Goal: Transaction & Acquisition: Purchase product/service

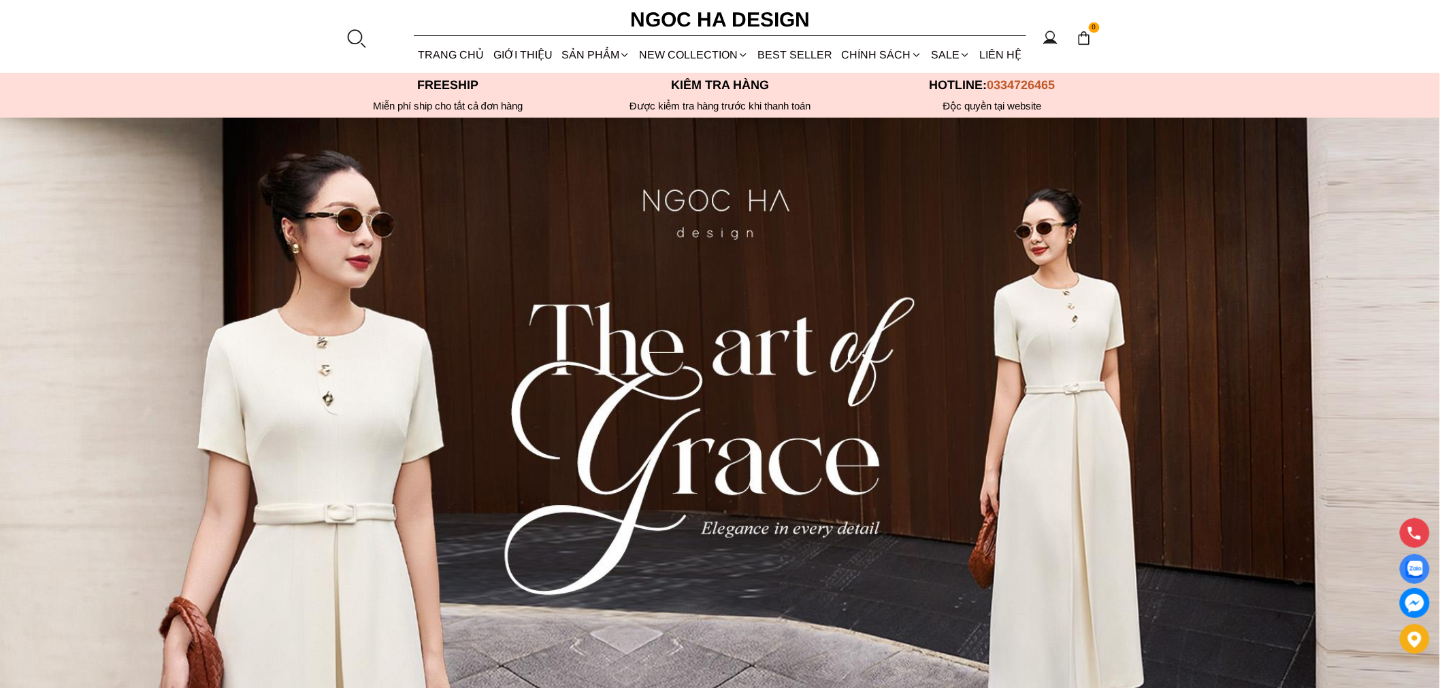
click at [359, 33] on div at bounding box center [356, 38] width 20 height 20
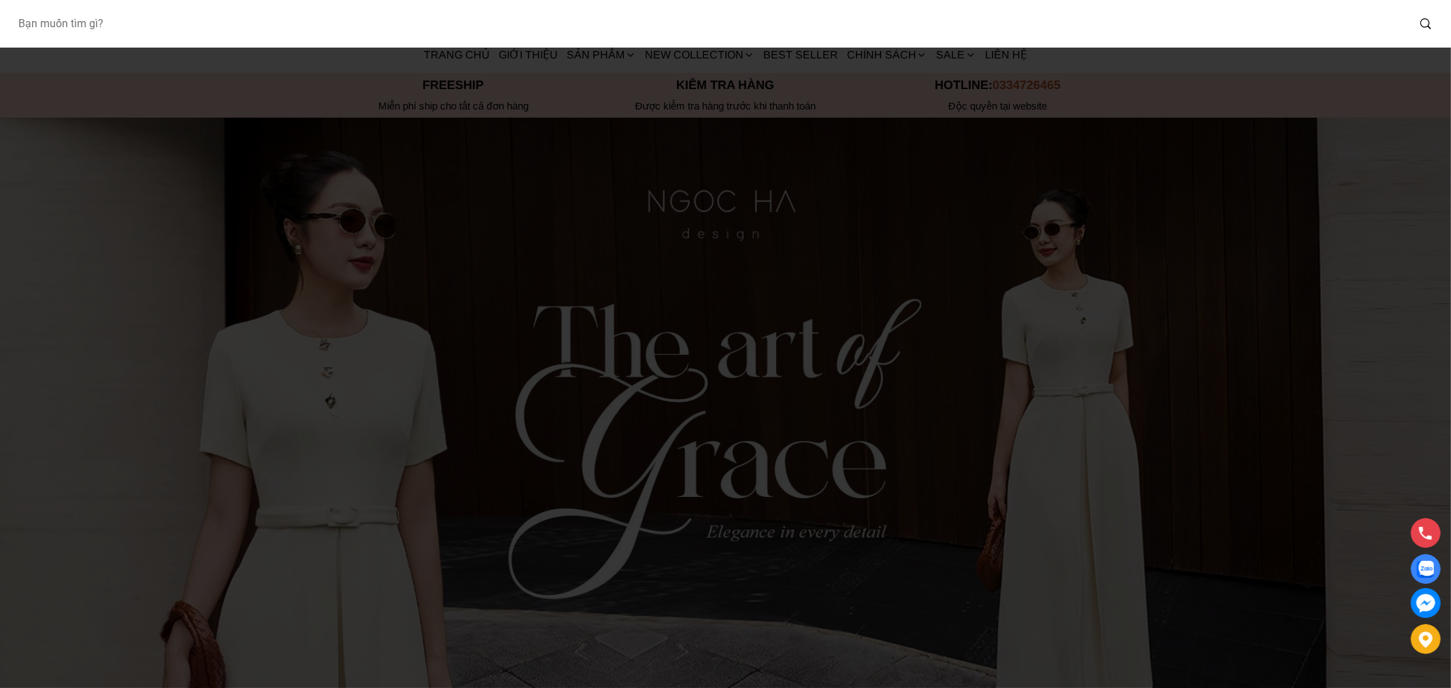
click at [362, 31] on input "Input search Bạn muốn tìm gì?" at bounding box center [707, 23] width 1401 height 31
type input "Bj144"
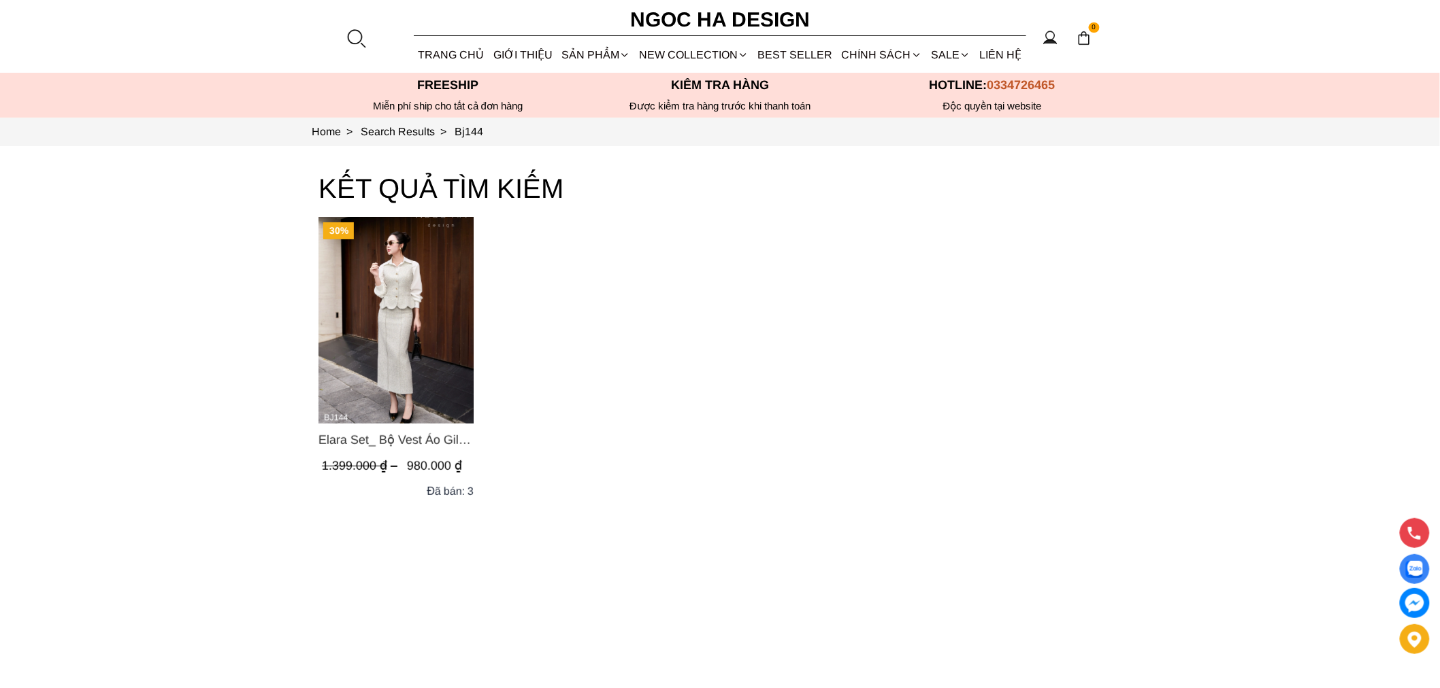
click at [453, 370] on img "Product image - Elara Set_ Bộ Vest Áo Gile Chân Váy Bút Chì BJ144" at bounding box center [395, 320] width 155 height 207
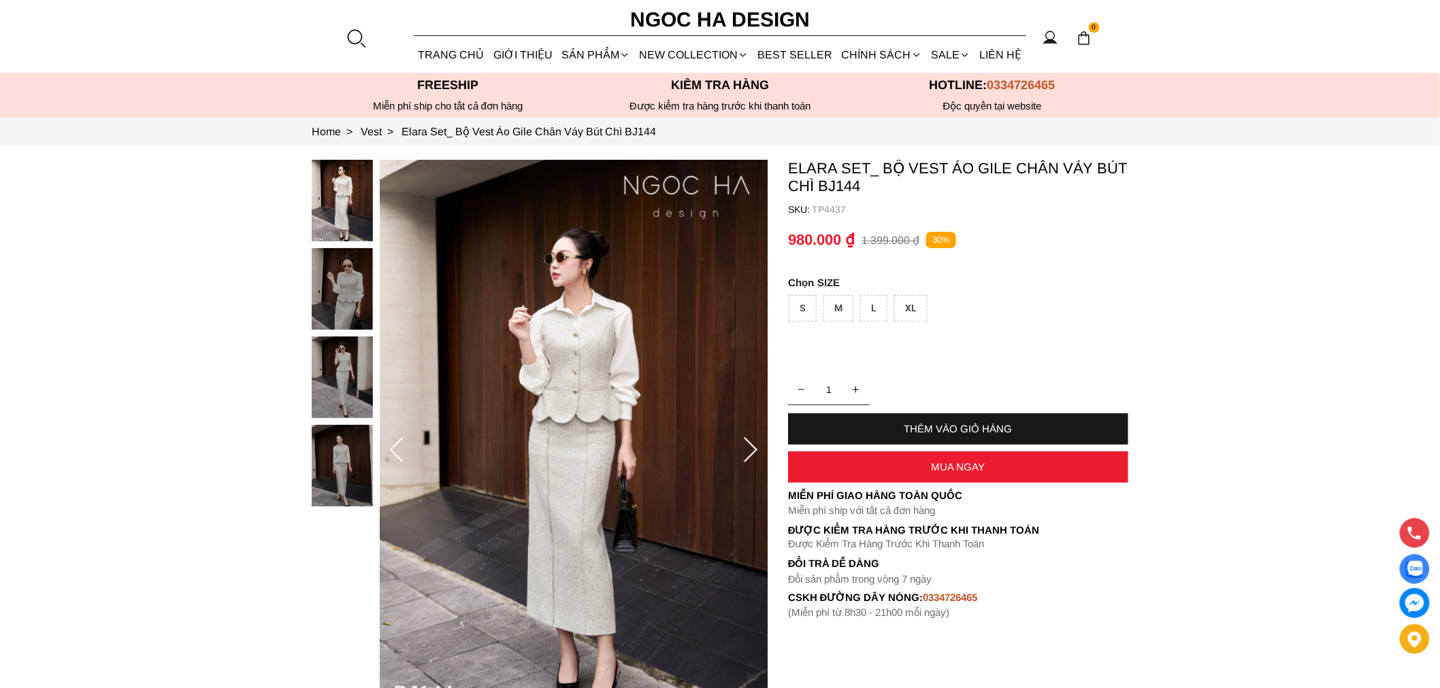
click at [906, 305] on div "XL" at bounding box center [910, 308] width 33 height 27
click at [919, 429] on div "THÊM VÀO GIỎ HÀNG" at bounding box center [958, 429] width 340 height 12
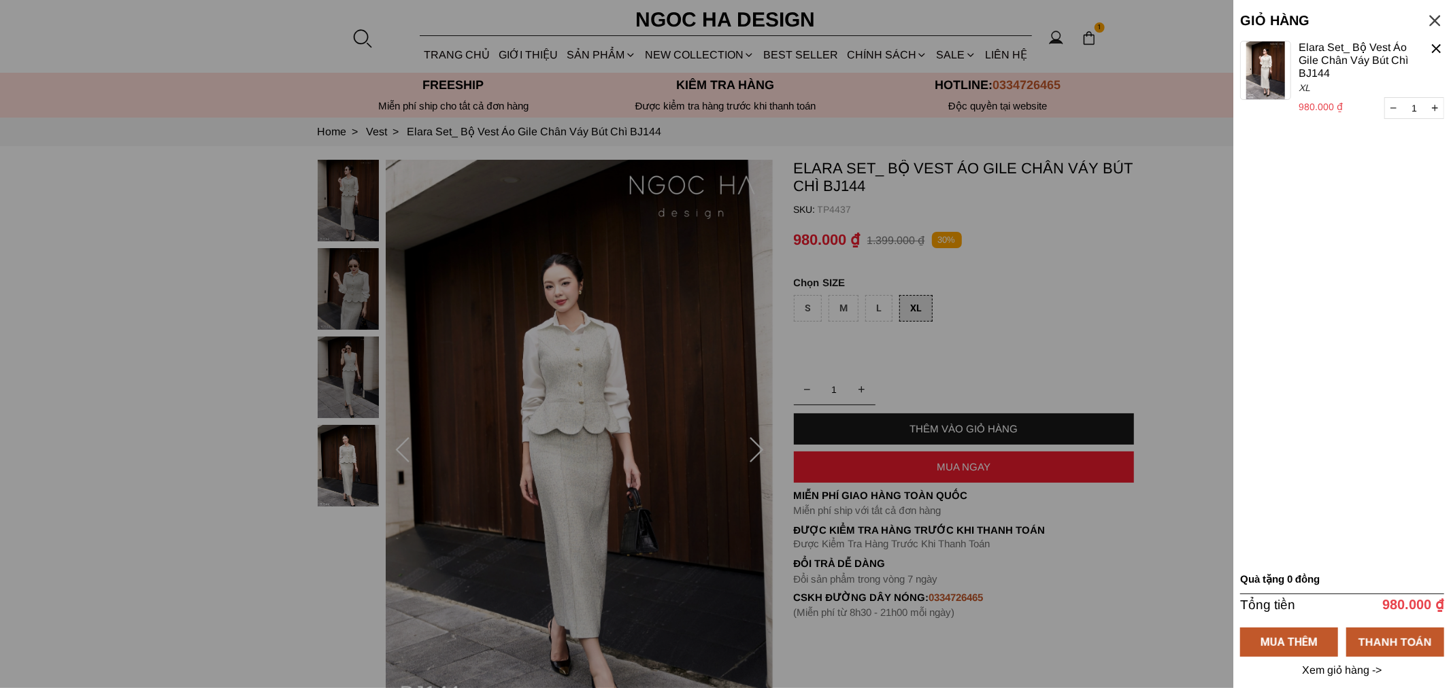
click at [1066, 316] on div at bounding box center [725, 344] width 1451 height 688
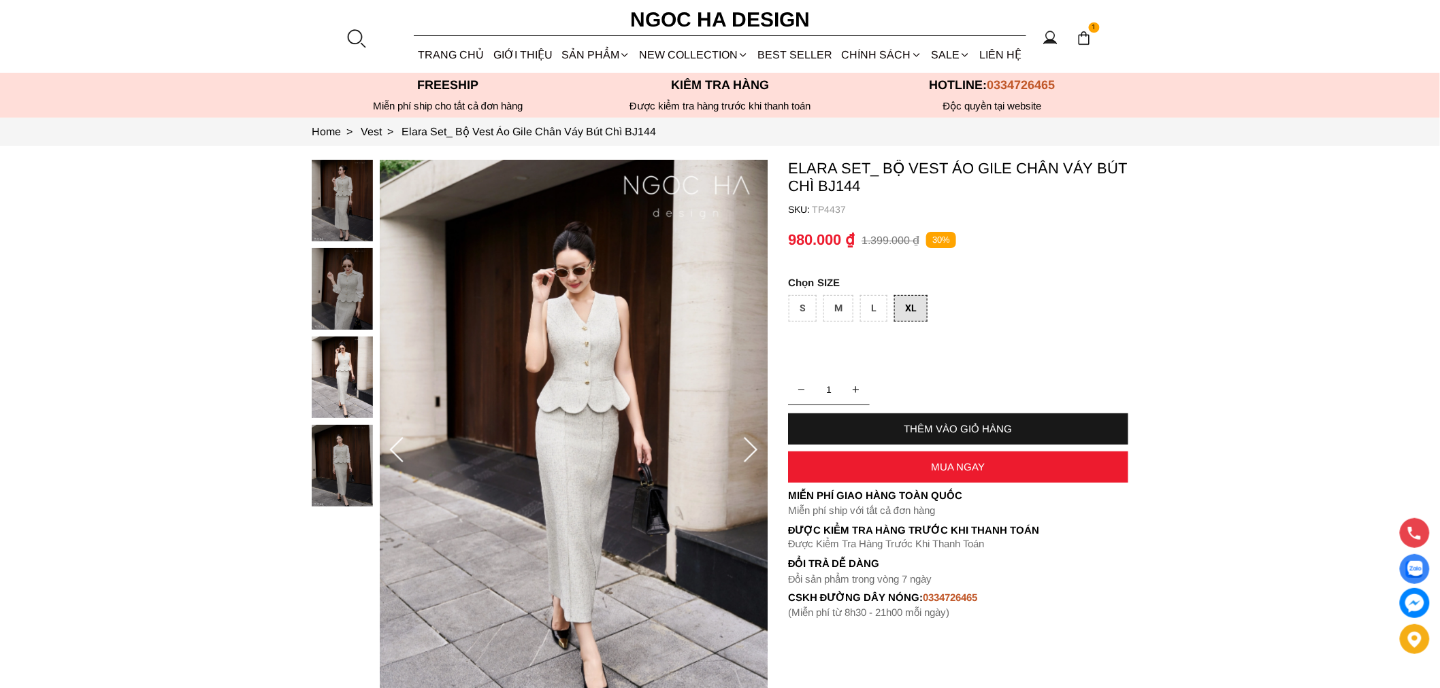
click at [1097, 271] on container "Elara Set_ Bộ Vest Áo Gile Chân Váy Bút Chì BJ144 SKU: TP4437 1 THÊM VÀO GIỎ HÀ…" at bounding box center [958, 389] width 340 height 459
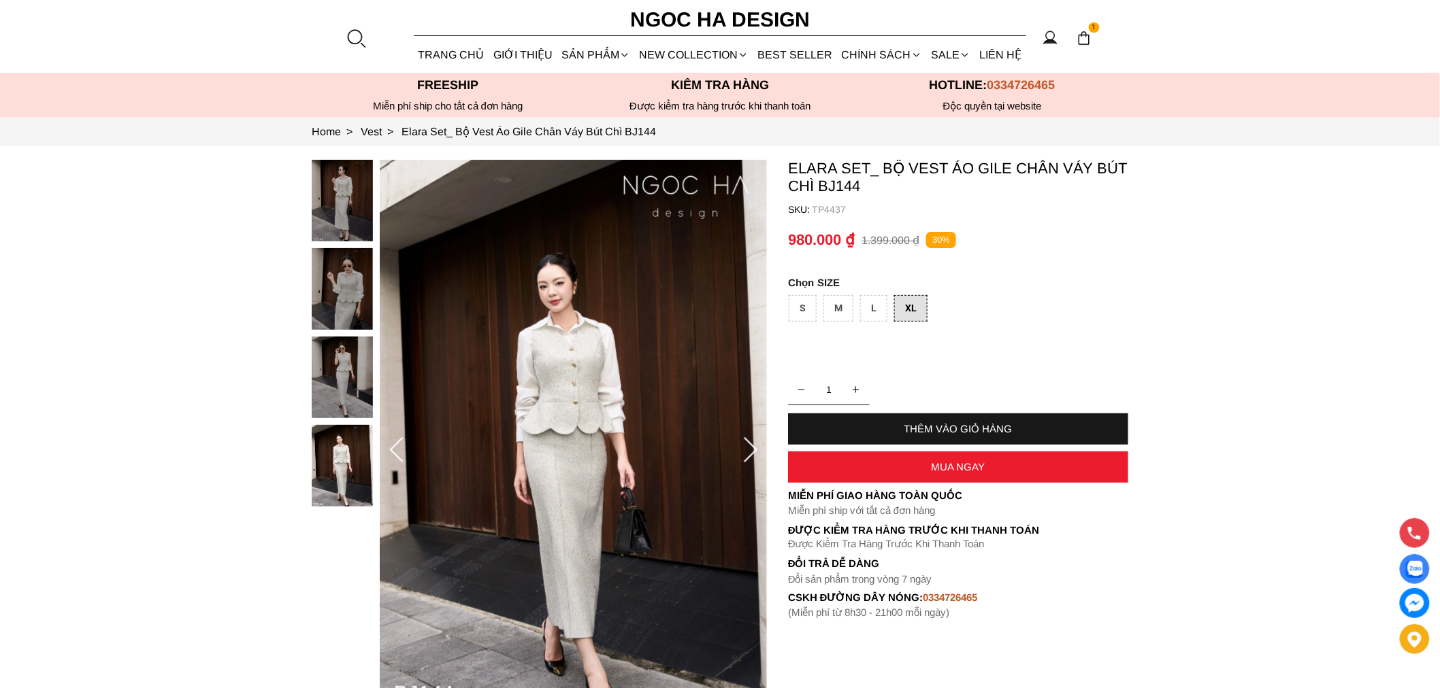
click at [434, 73] on section "Freeship Miễn phí ship cho tất cả đơn hàng Kiểm tra hàng Độc quyền tại website …" at bounding box center [720, 95] width 1440 height 45
click at [670, 3] on h6 "Ngoc Ha Design" at bounding box center [720, 19] width 204 height 33
click at [671, 21] on h6 "Ngoc Ha Design" at bounding box center [720, 19] width 204 height 33
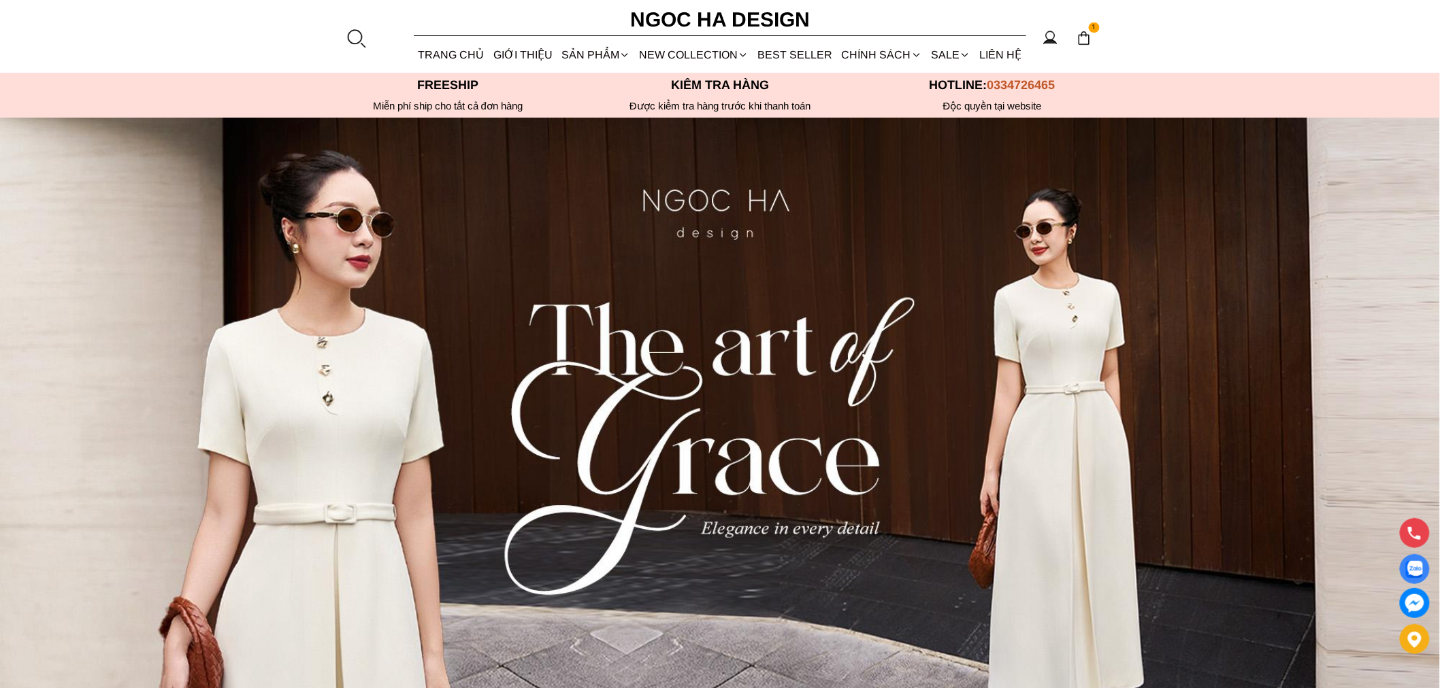
click at [733, 20] on h6 "Ngoc Ha Design" at bounding box center [720, 19] width 204 height 33
